Goal: Use online tool/utility: Utilize a website feature to perform a specific function

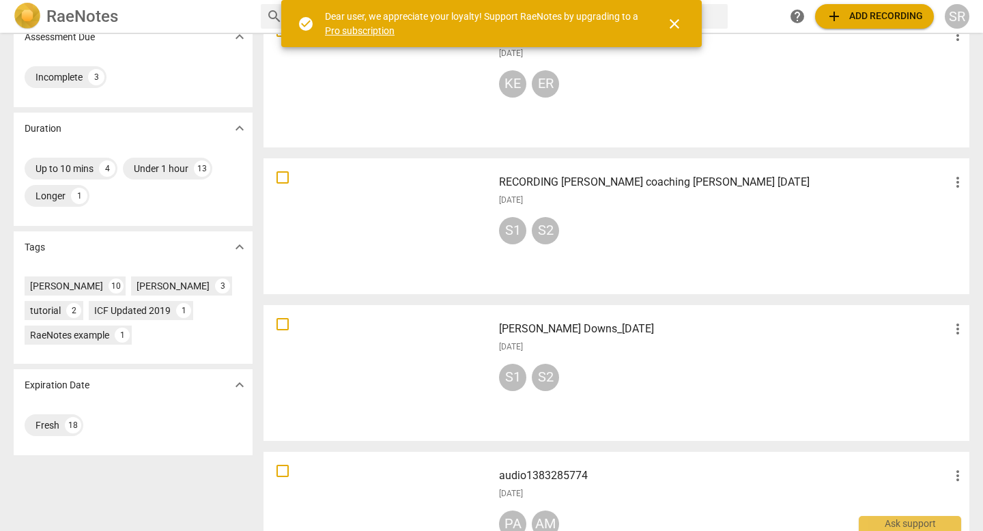
scroll to position [259, 0]
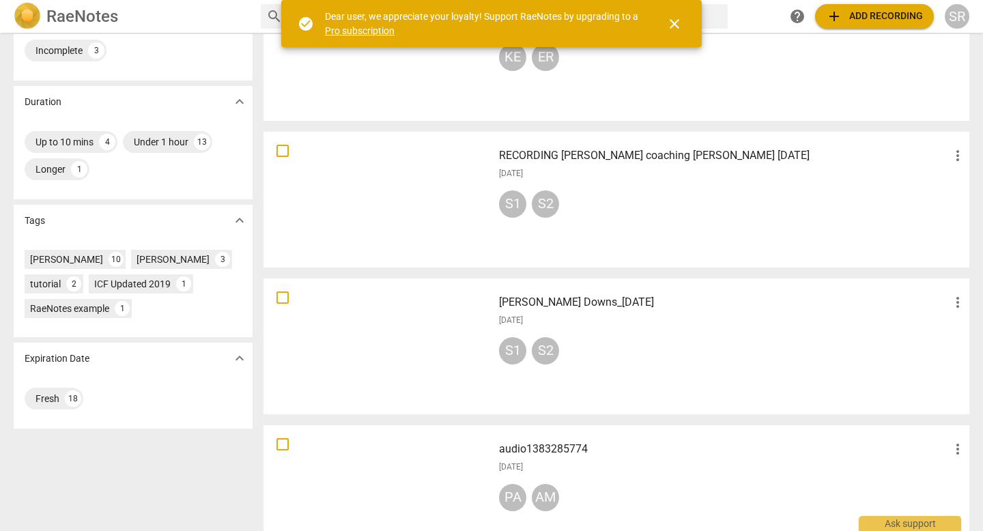
click at [346, 200] on div at bounding box center [378, 200] width 220 height 126
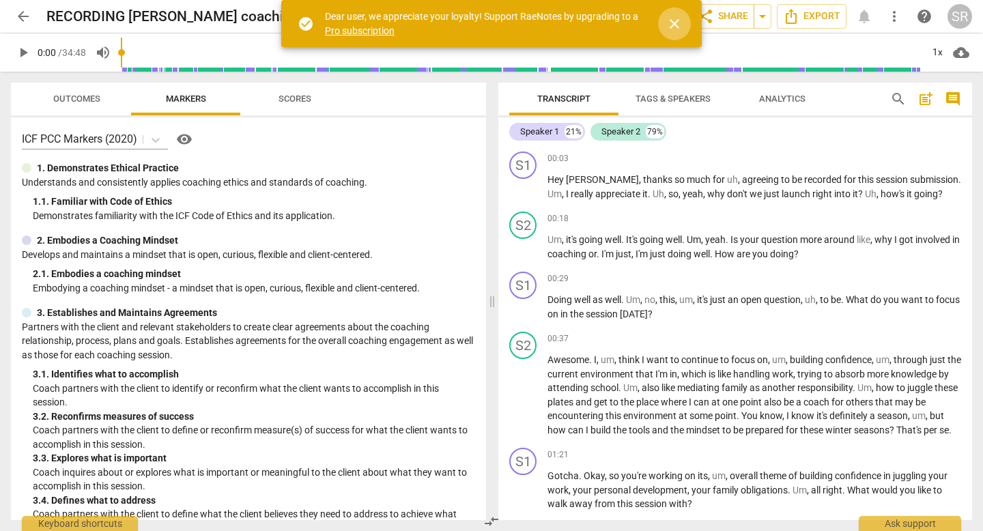
click at [670, 22] on span "close" at bounding box center [674, 24] width 16 height 16
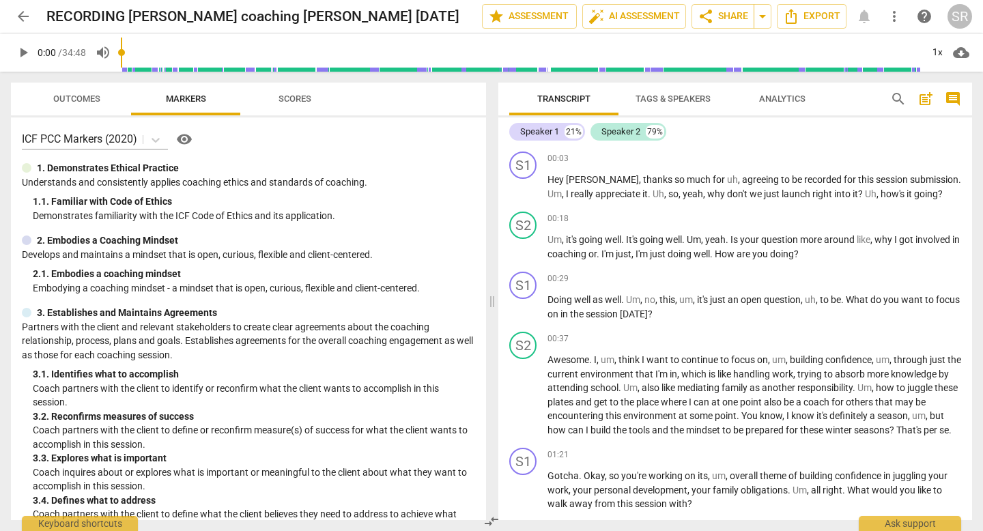
click at [298, 96] on span "Scores" at bounding box center [294, 99] width 33 height 10
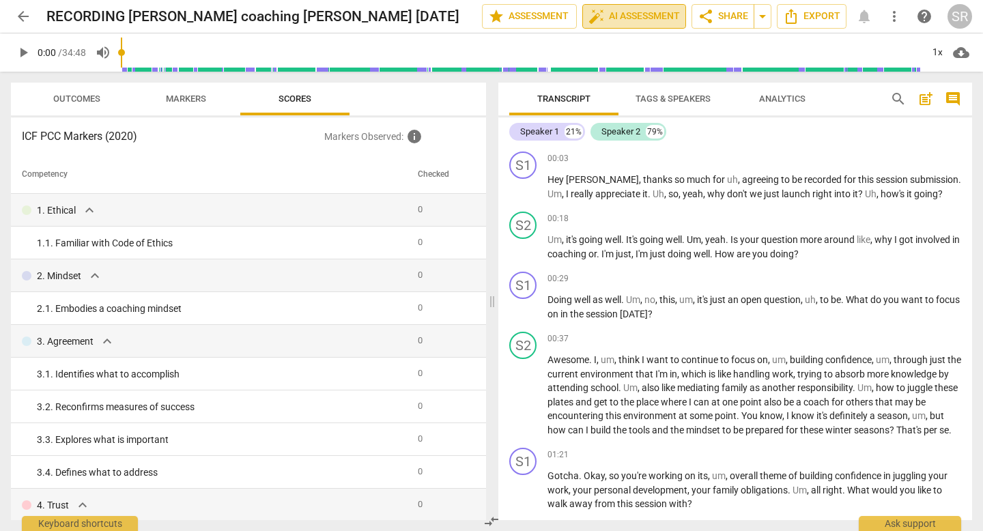
click at [633, 12] on span "auto_fix_high AI Assessment" at bounding box center [633, 16] width 91 height 16
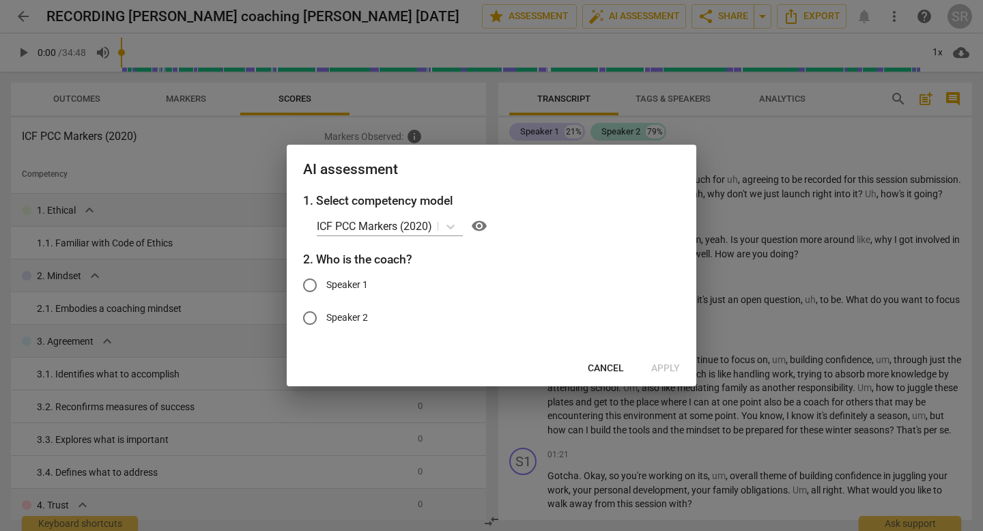
click at [311, 282] on input "Speaker 1" at bounding box center [309, 285] width 33 height 33
radio input "true"
click at [675, 368] on span "Apply" at bounding box center [665, 369] width 29 height 14
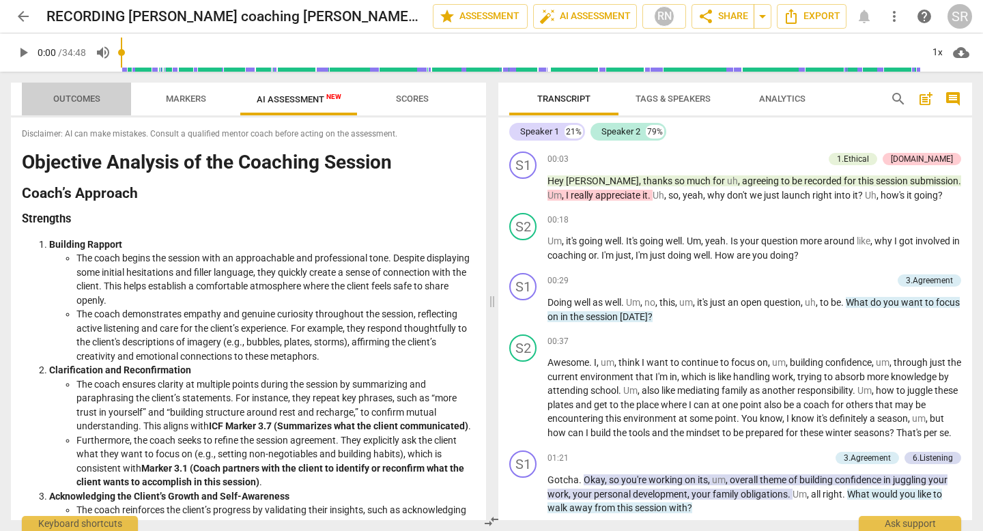
click at [75, 96] on span "Outcomes" at bounding box center [76, 99] width 47 height 10
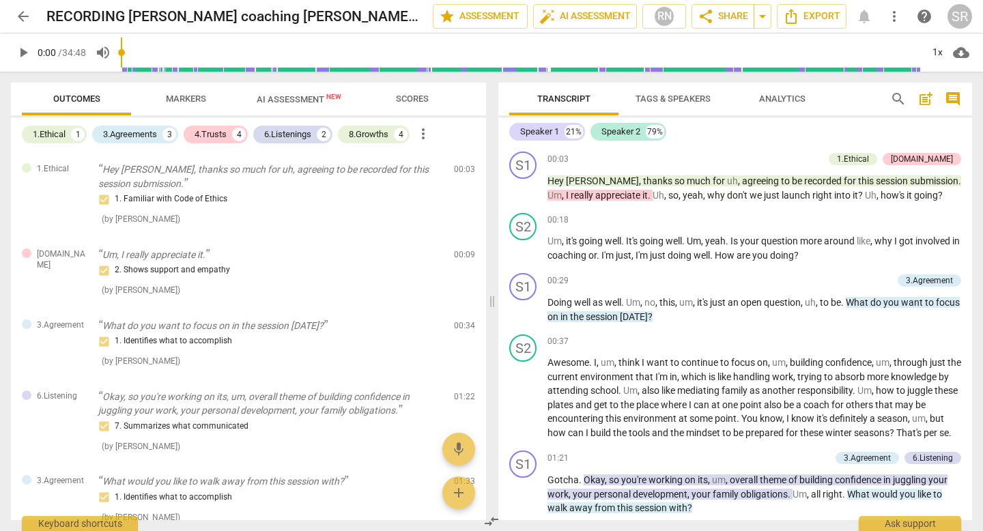
click at [189, 95] on span "Markers" at bounding box center [186, 99] width 40 height 10
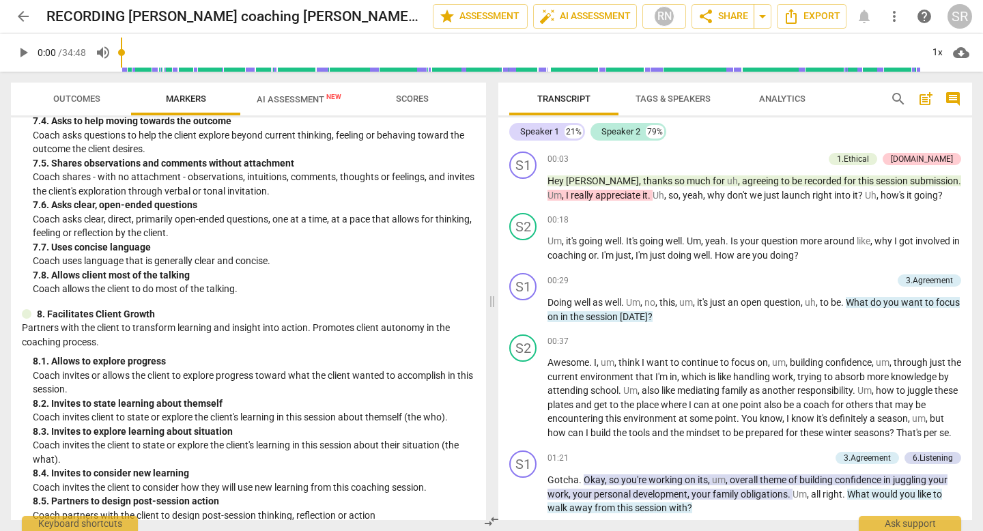
scroll to position [1061, 0]
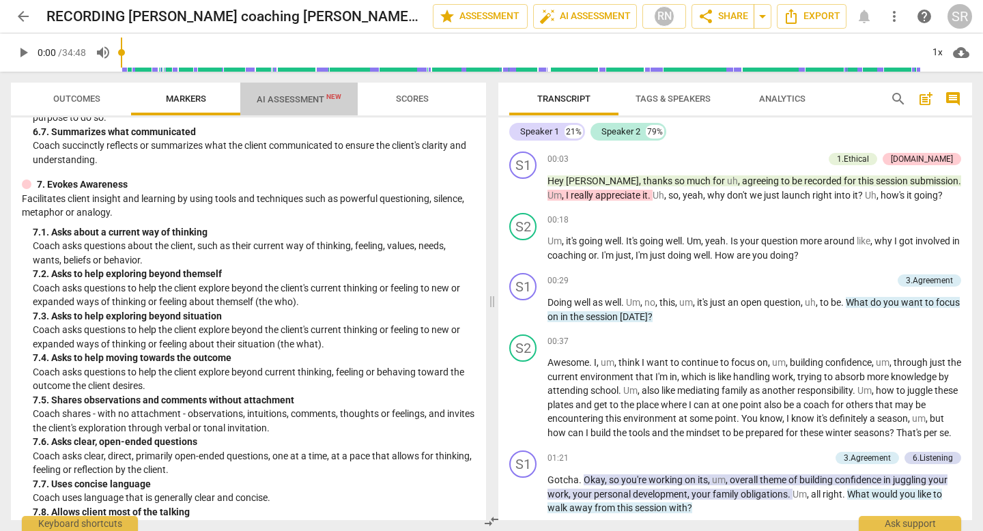
click at [303, 94] on span "AI Assessment New" at bounding box center [298, 99] width 117 height 20
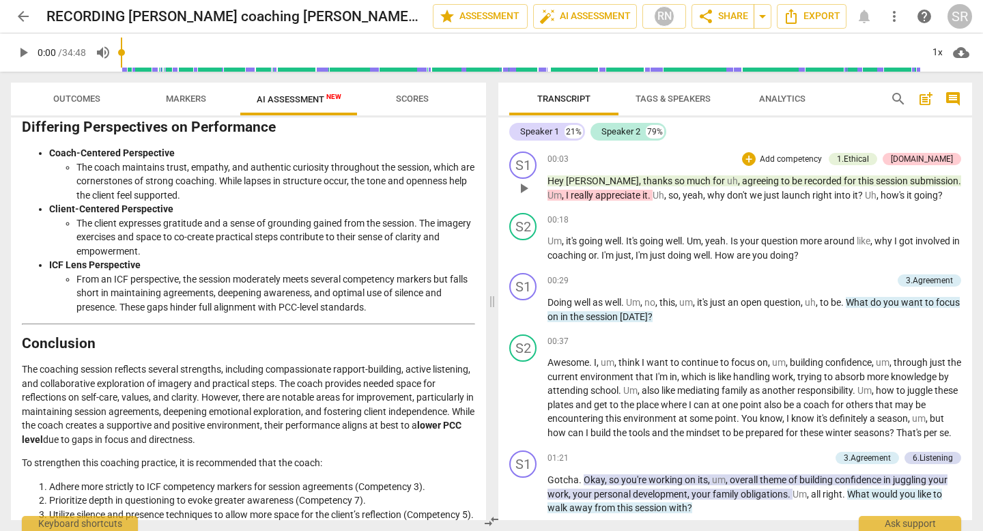
scroll to position [1457, 0]
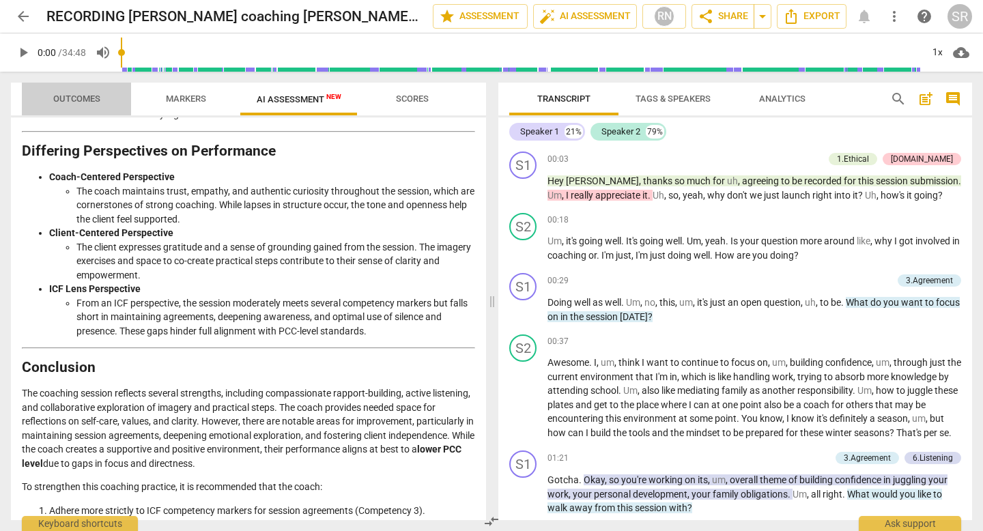
click at [71, 98] on span "Outcomes" at bounding box center [76, 99] width 47 height 10
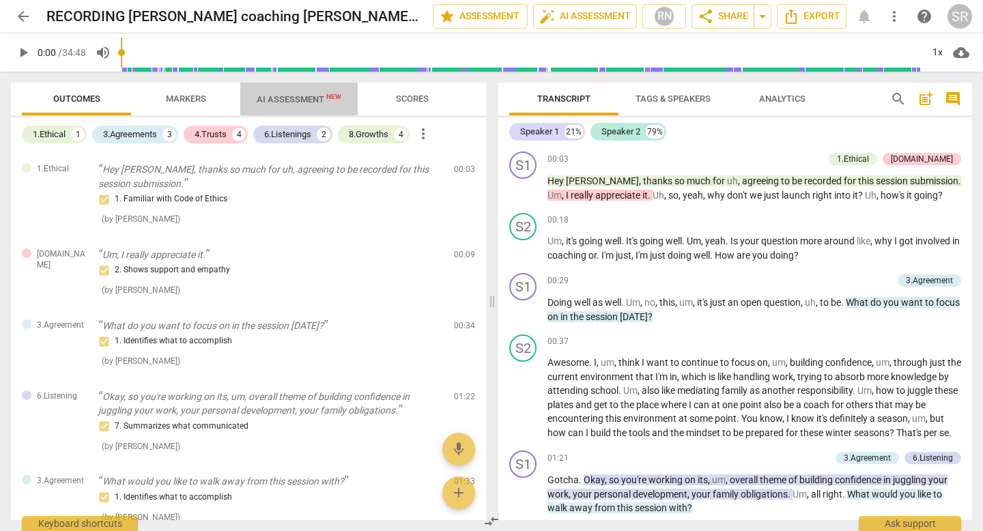
click at [291, 95] on span "AI Assessment New" at bounding box center [299, 99] width 85 height 10
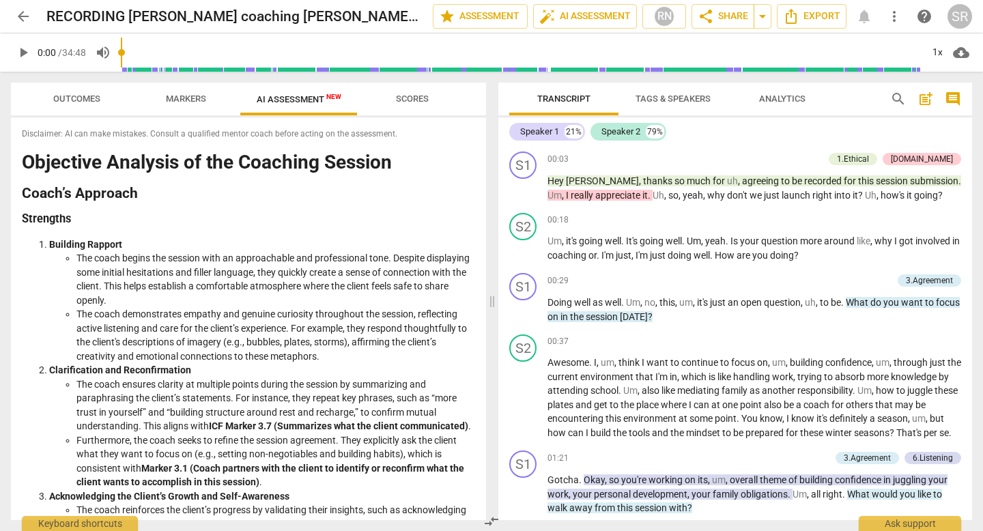
click at [75, 93] on span "Outcomes" at bounding box center [77, 99] width 80 height 18
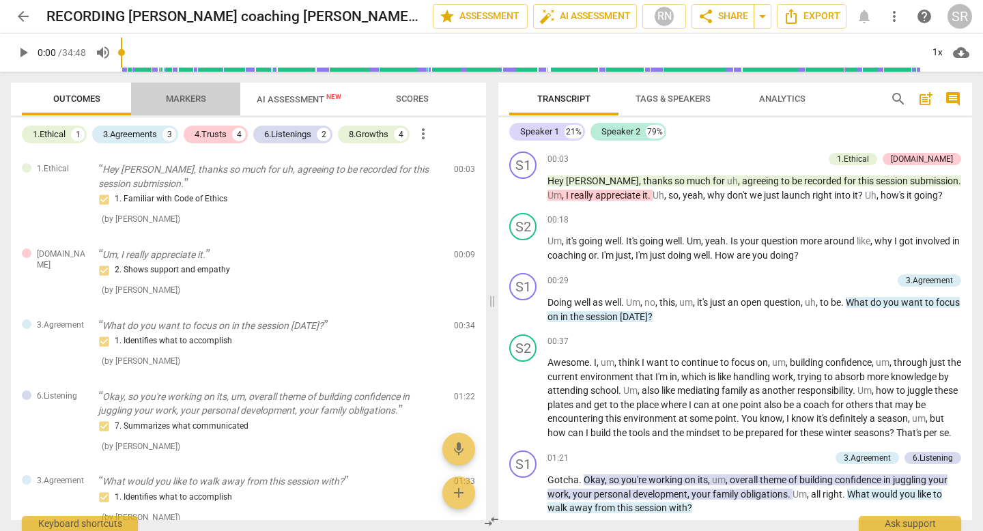
click at [191, 96] on span "Markers" at bounding box center [186, 99] width 40 height 10
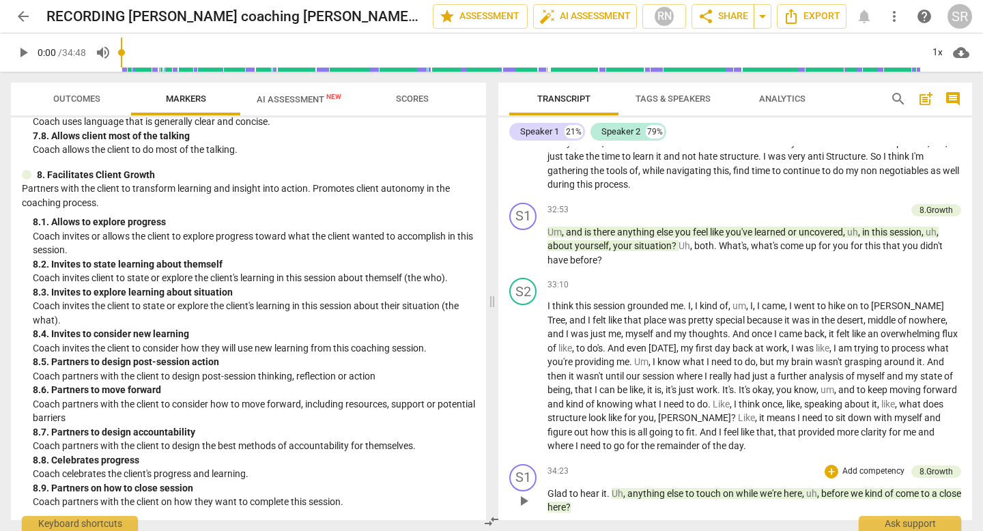
scroll to position [6700, 0]
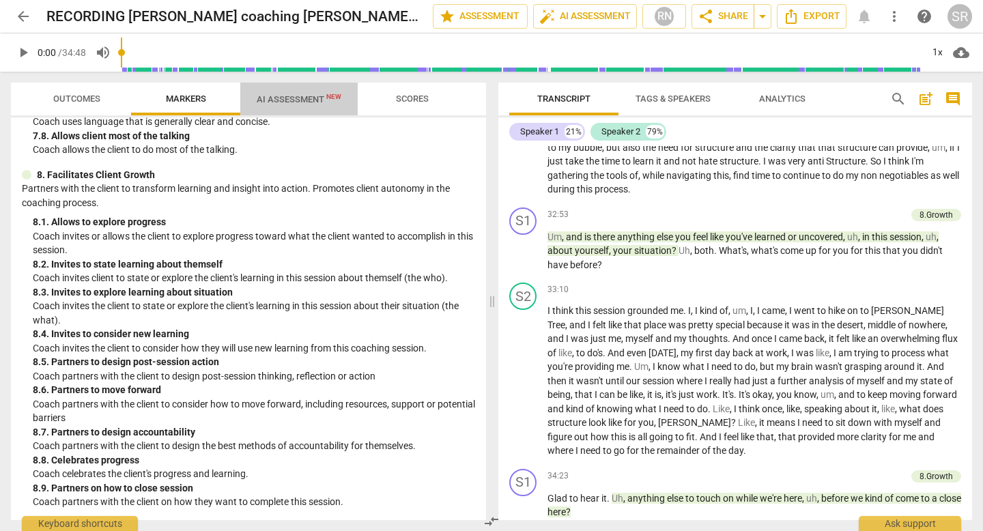
click at [301, 98] on span "AI Assessment New" at bounding box center [299, 99] width 85 height 10
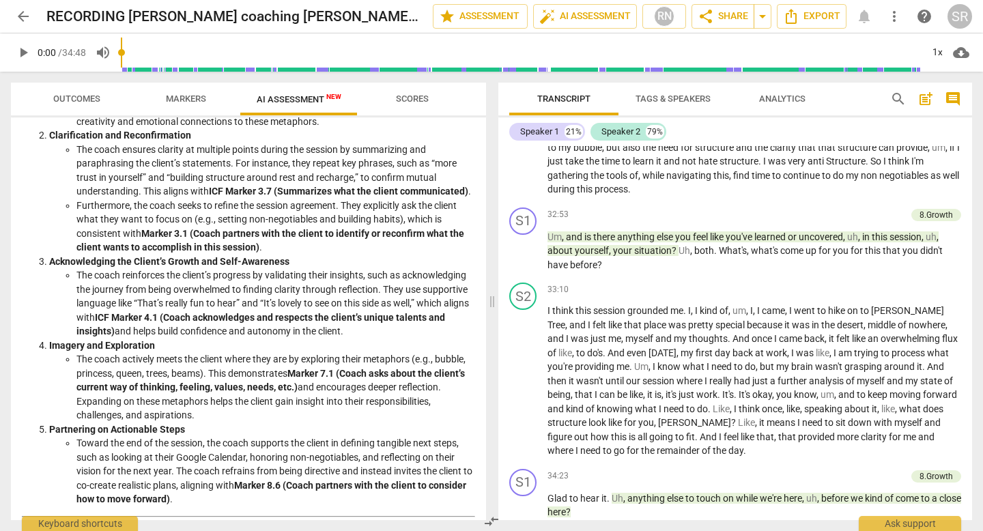
scroll to position [239, 0]
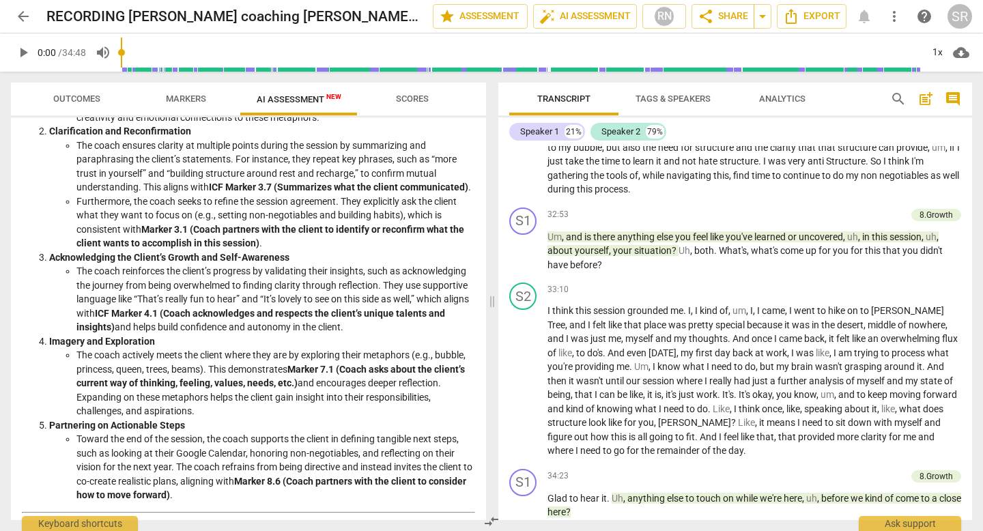
click at [184, 94] on span "Markers" at bounding box center [186, 99] width 40 height 10
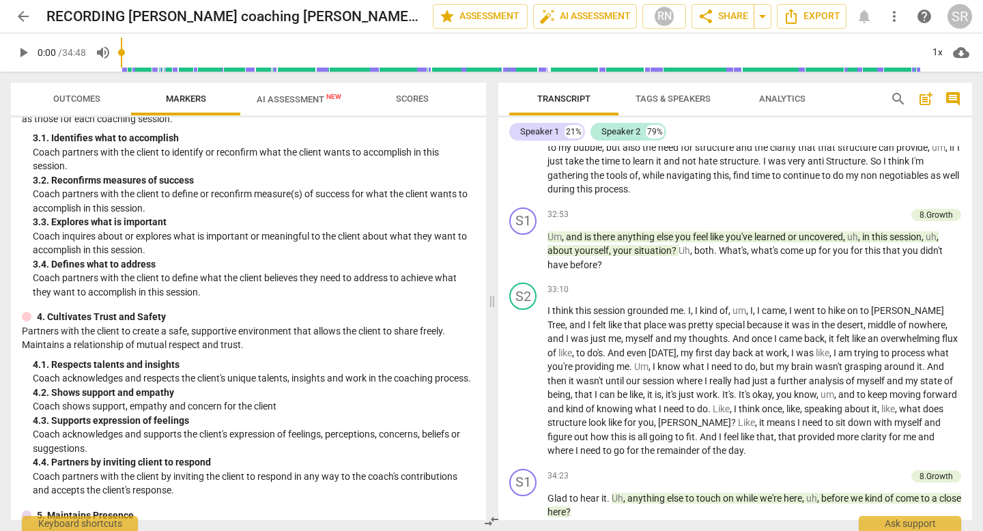
scroll to position [229, 0]
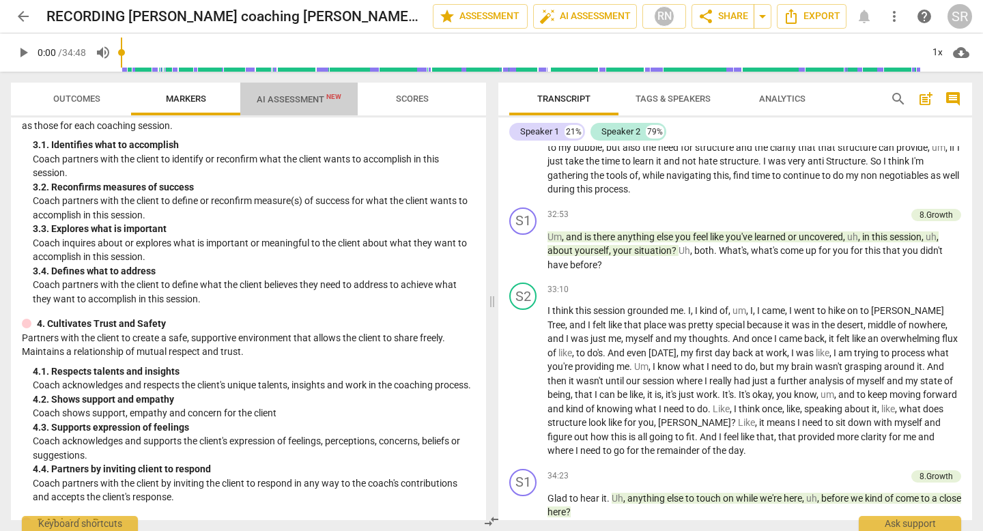
click at [298, 98] on span "AI Assessment New" at bounding box center [299, 99] width 85 height 10
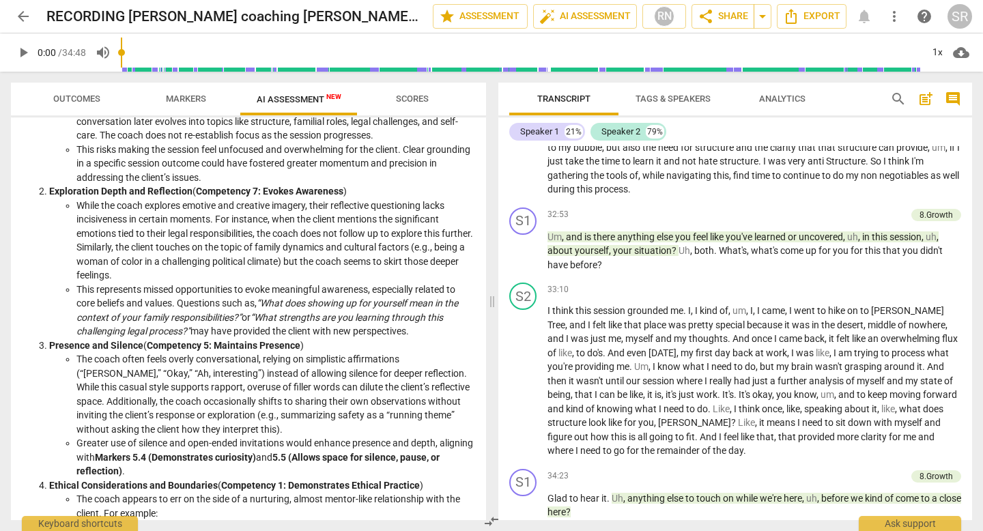
scroll to position [728, 0]
click at [418, 99] on span "Scores" at bounding box center [412, 99] width 33 height 10
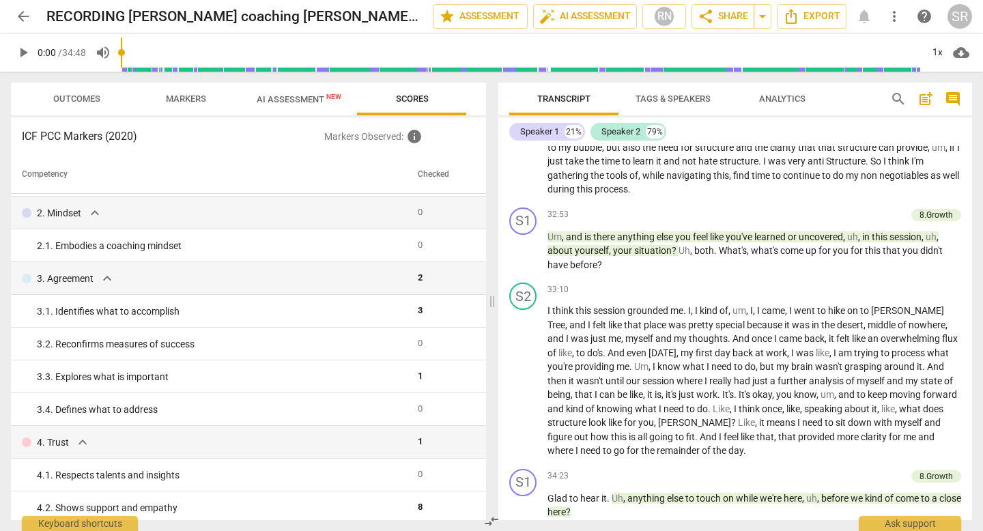
scroll to position [0, 0]
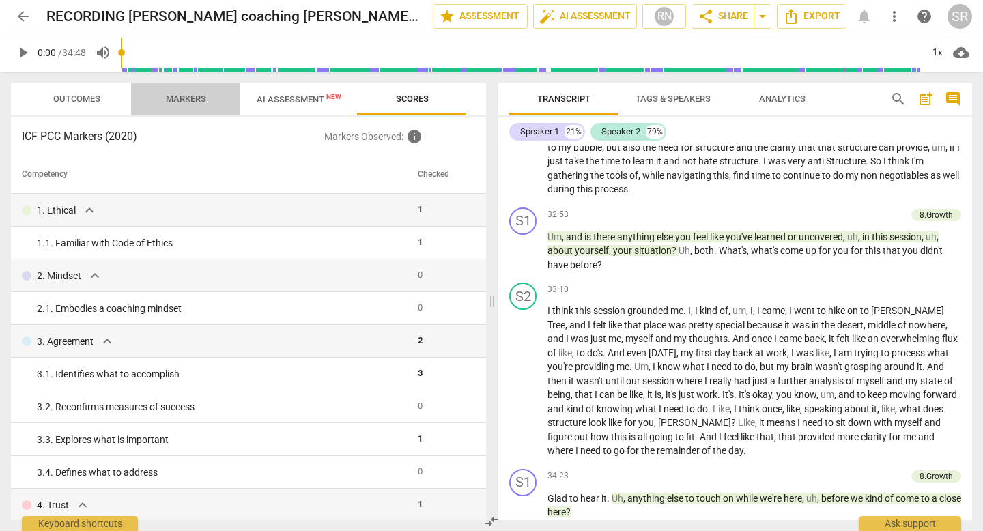
click at [190, 101] on span "Markers" at bounding box center [186, 99] width 40 height 10
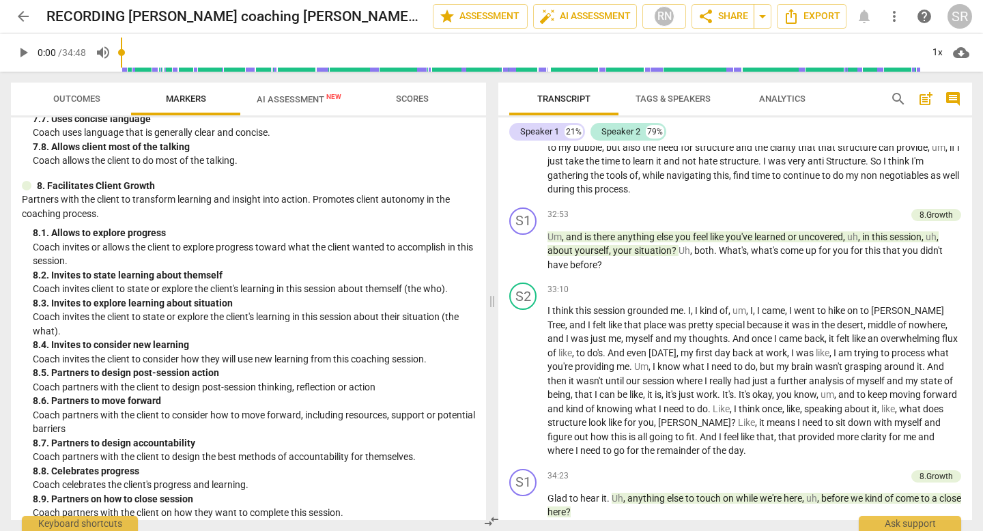
scroll to position [1451, 0]
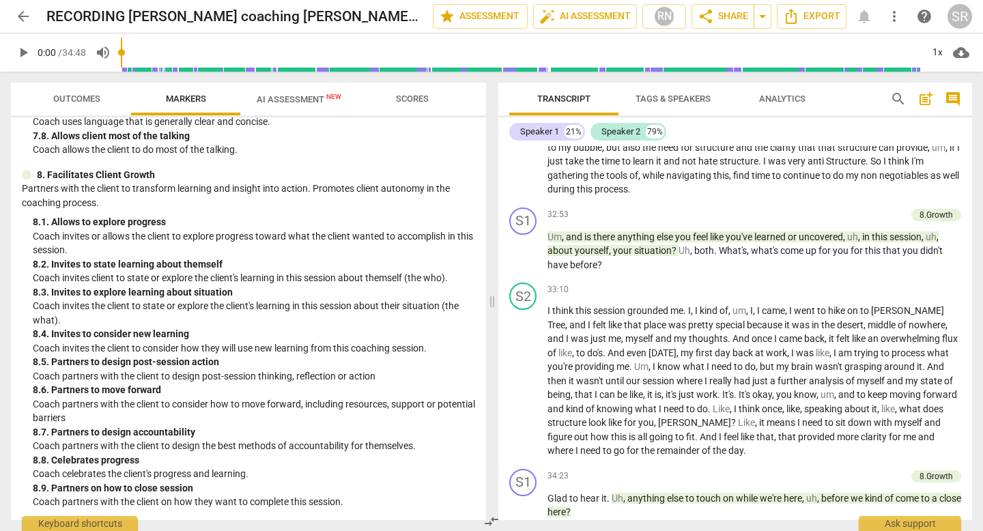
click at [283, 96] on span "AI Assessment New" at bounding box center [299, 99] width 85 height 10
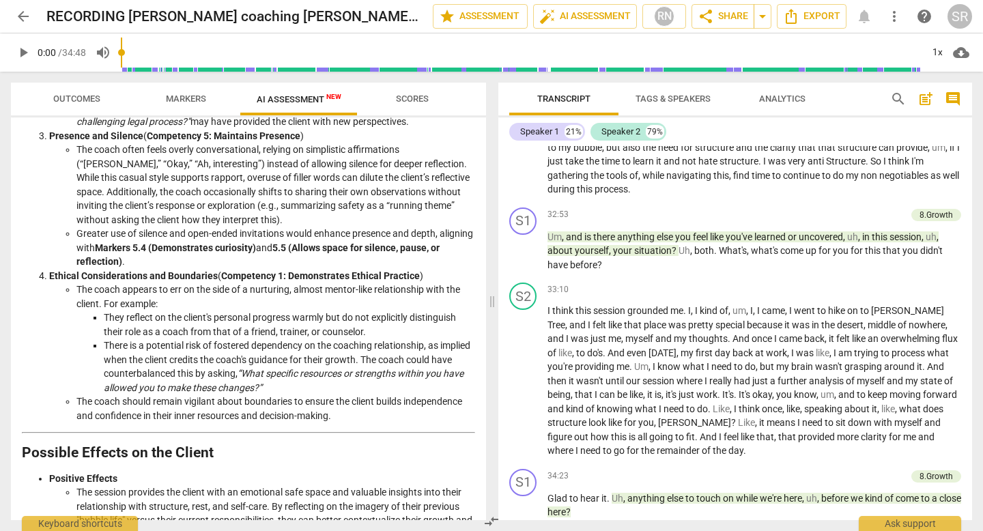
scroll to position [940, 0]
